Goal: Task Accomplishment & Management: Manage account settings

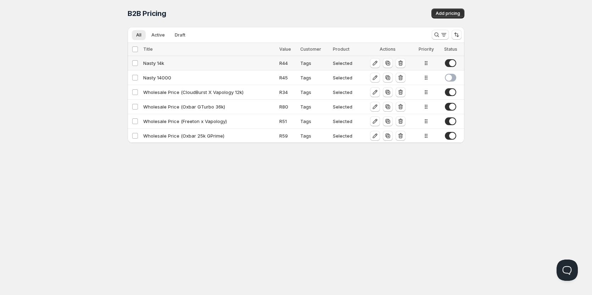
click at [161, 66] on div "Nasty 14k" at bounding box center [209, 63] width 132 height 7
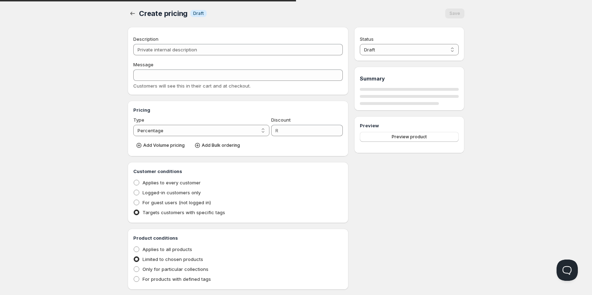
type input "Nasty 14k"
type input "Wholesale"
select select "2"
type input "44"
radio input "true"
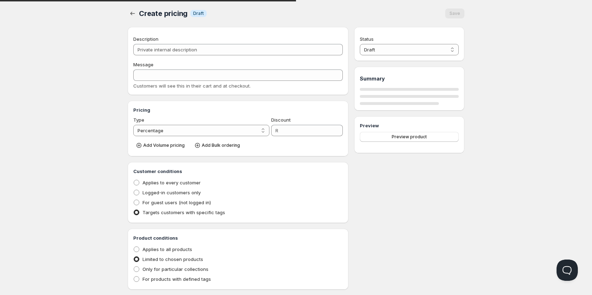
radio input "true"
checkbox input "true"
select select "1"
